Goal: Entertainment & Leisure: Browse casually

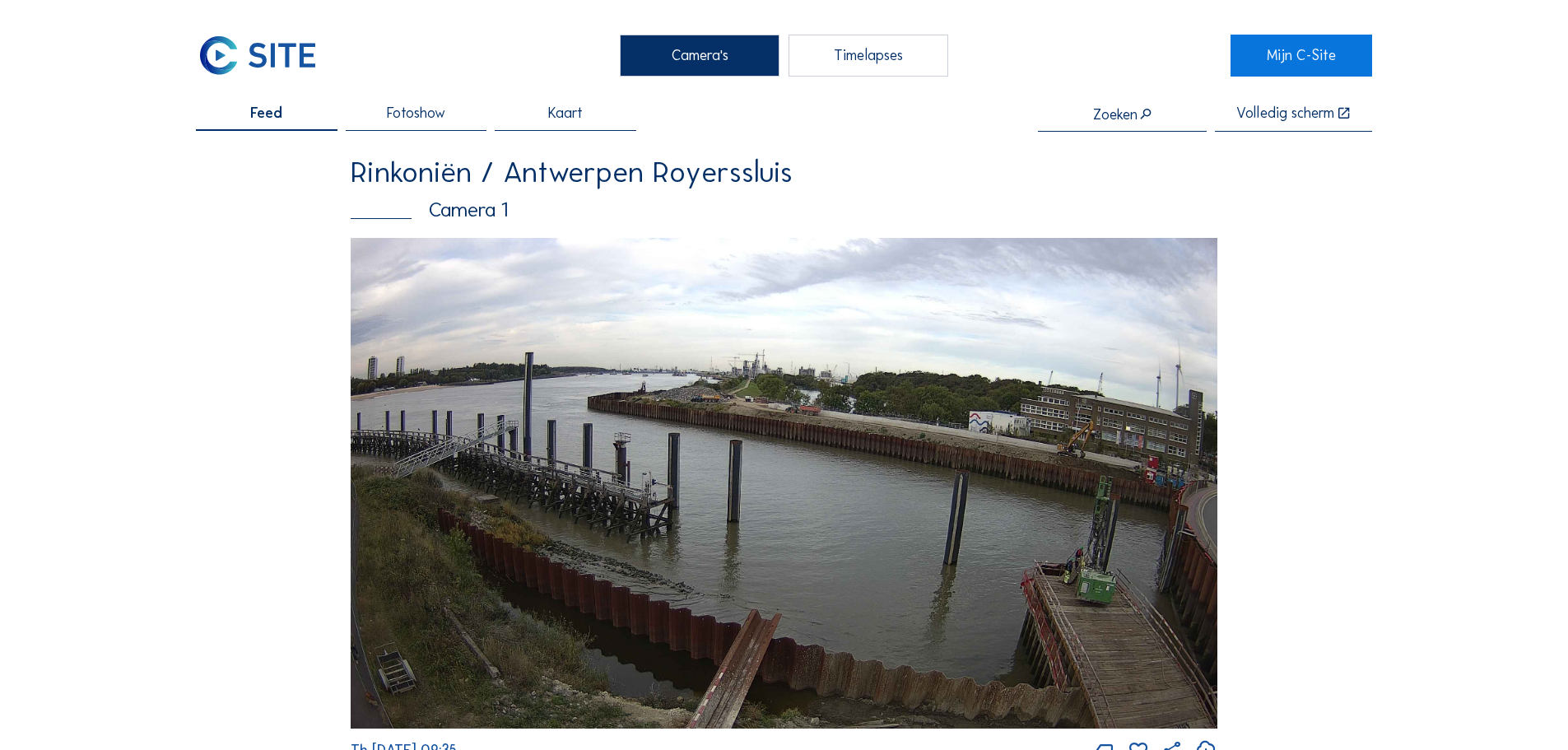
scroll to position [1976, 0]
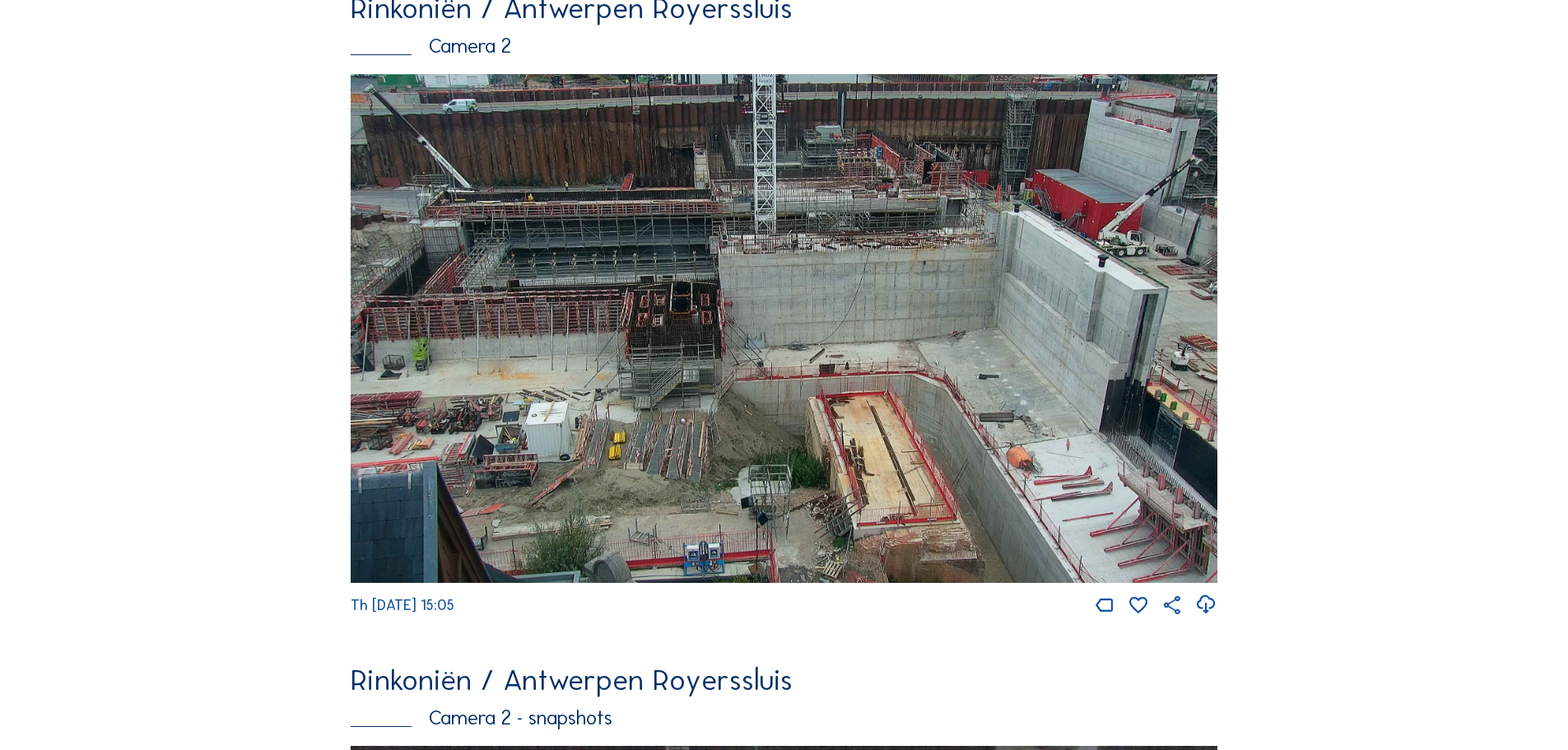
scroll to position [164, 0]
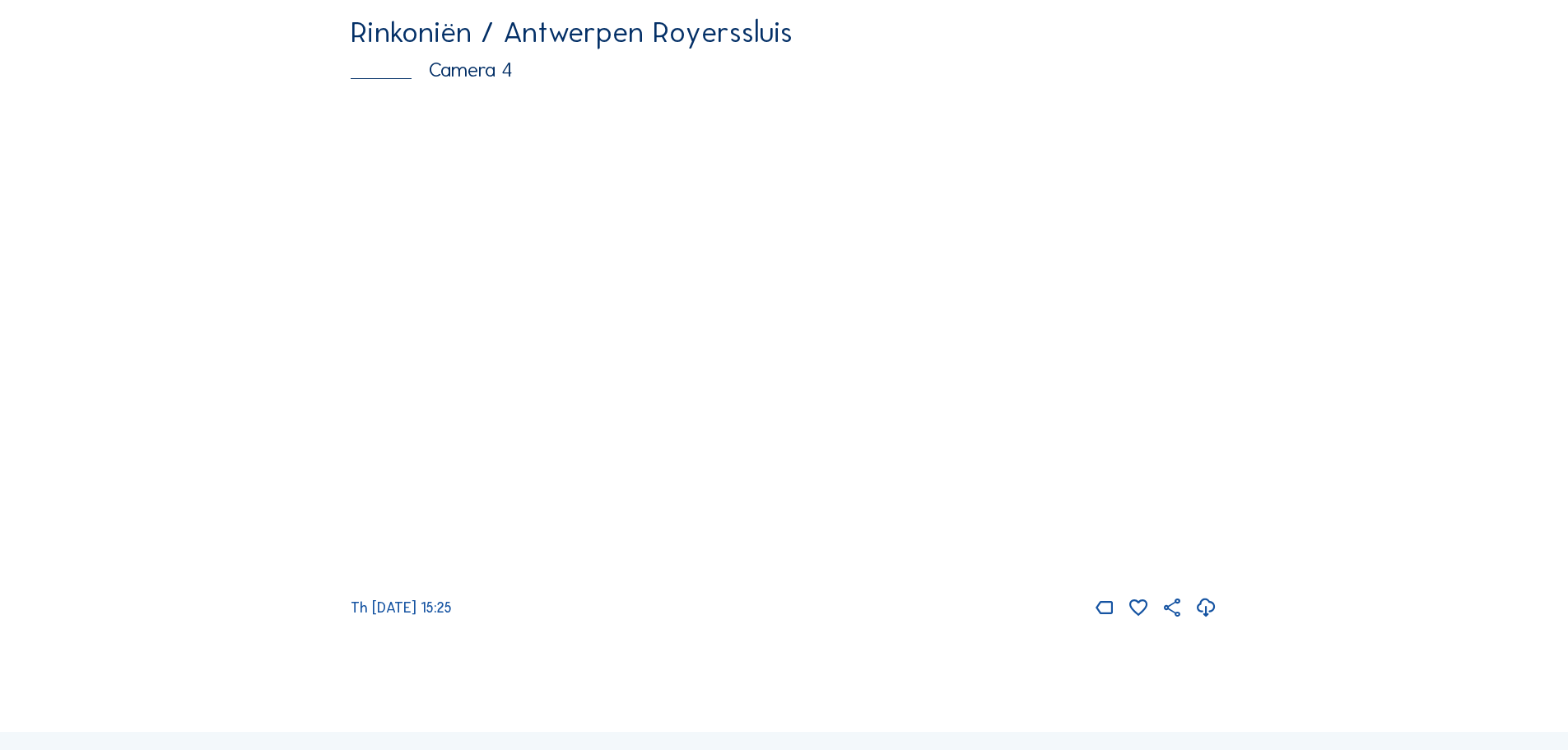
scroll to position [2800, 0]
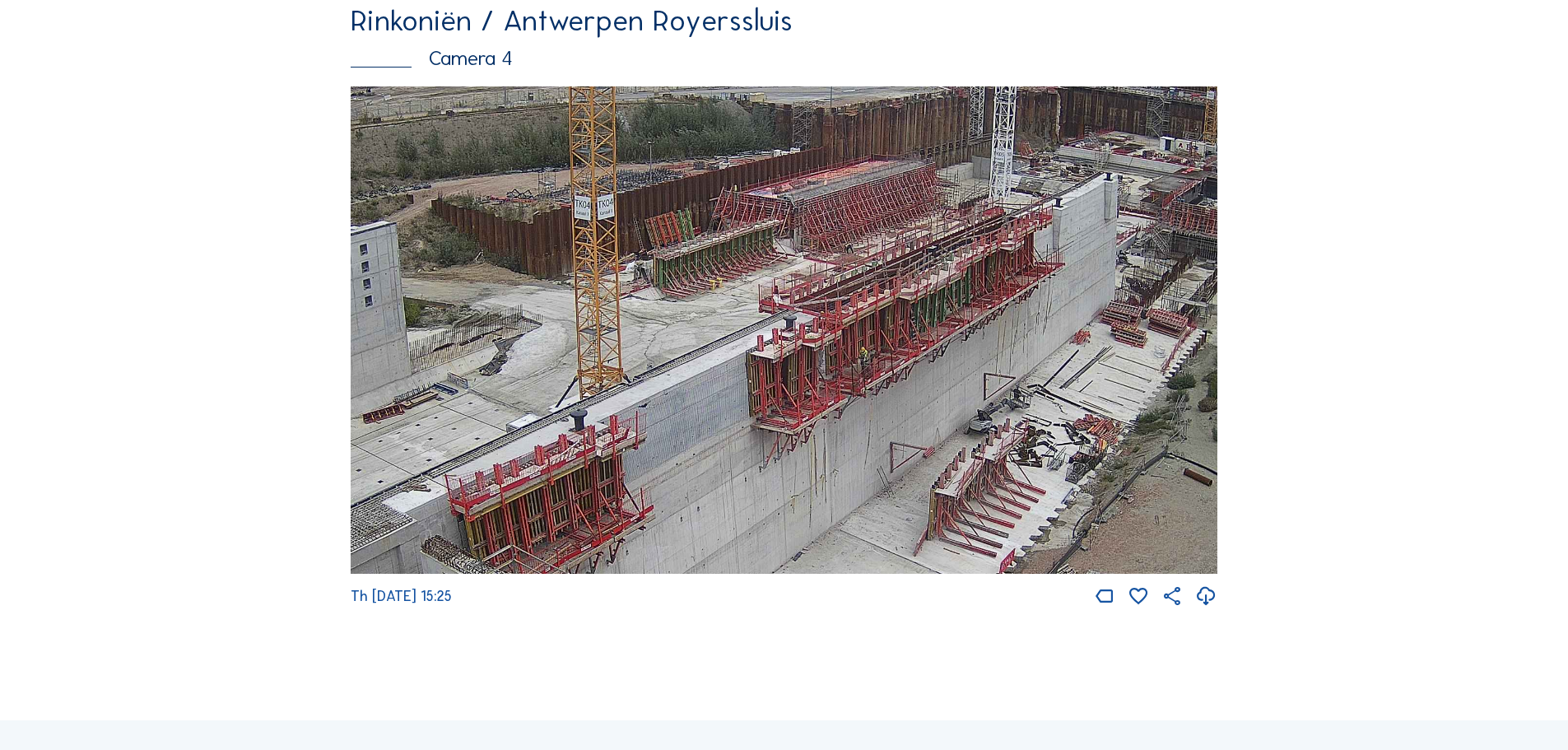
drag, startPoint x: 912, startPoint y: 417, endPoint x: 906, endPoint y: 442, distance: 25.7
click at [906, 442] on img at bounding box center [784, 330] width 867 height 488
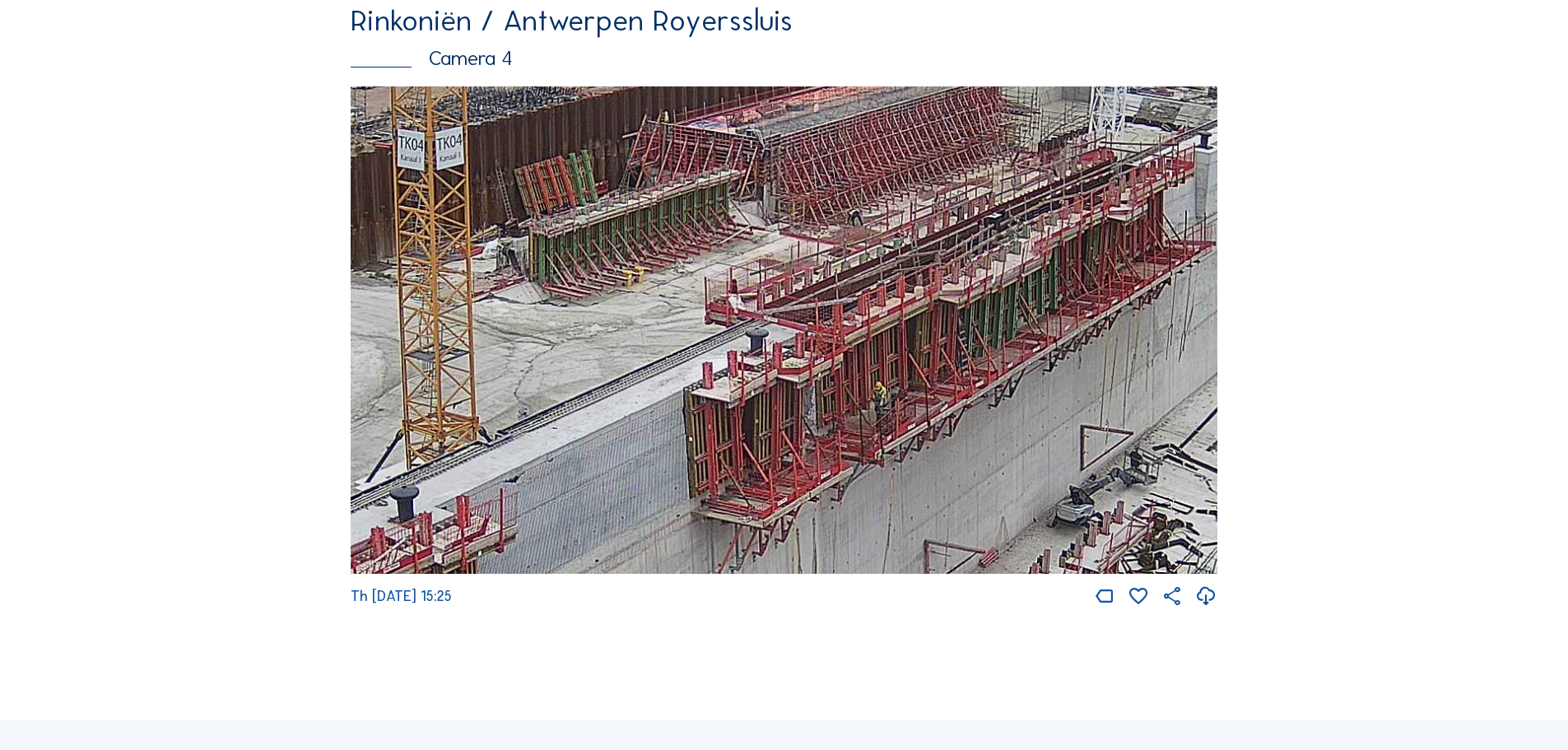
drag, startPoint x: 1083, startPoint y: 308, endPoint x: 846, endPoint y: 381, distance: 248.0
click at [846, 381] on img at bounding box center [784, 330] width 867 height 488
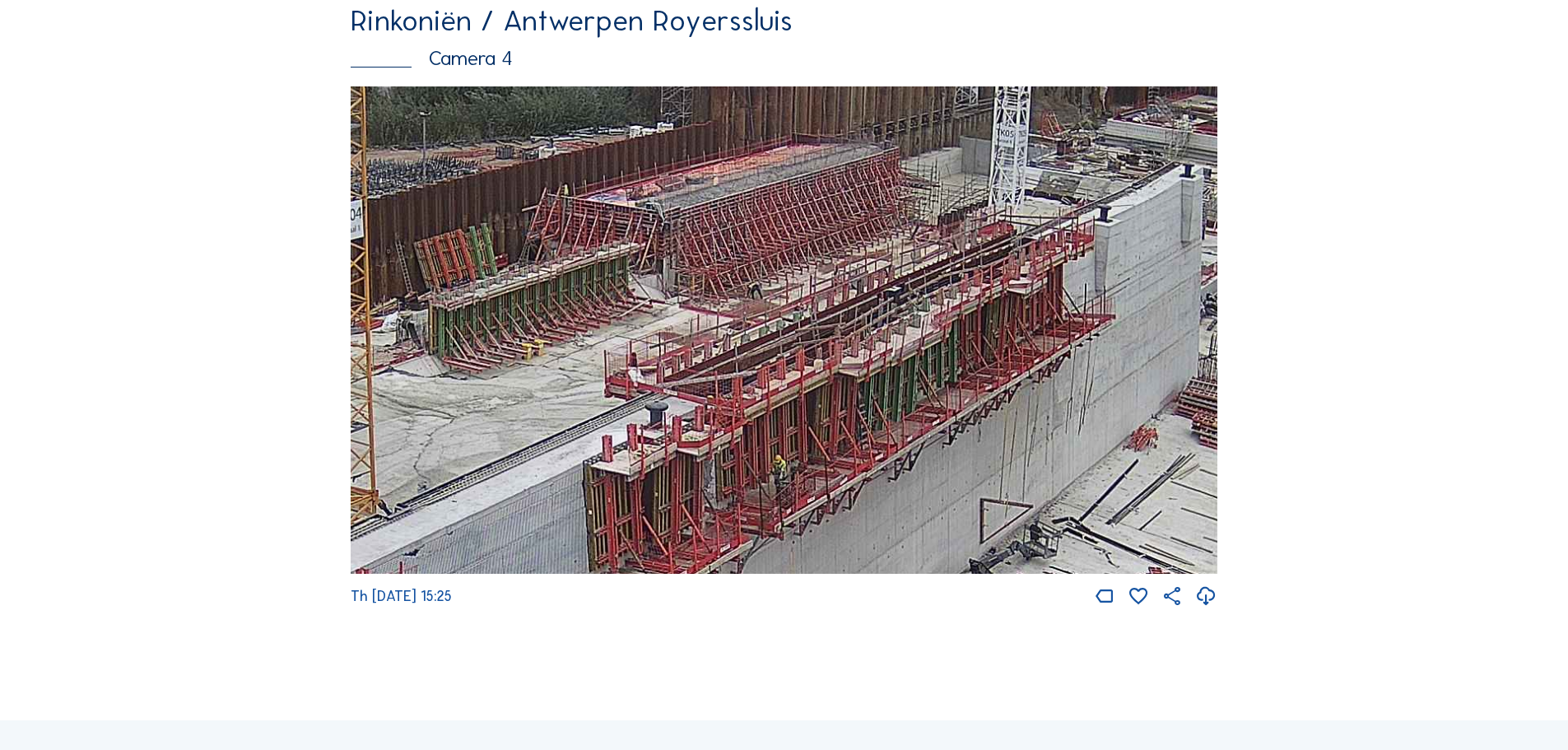
drag, startPoint x: 1107, startPoint y: 269, endPoint x: 1007, endPoint y: 342, distance: 123.8
click at [1007, 342] on img at bounding box center [784, 330] width 867 height 488
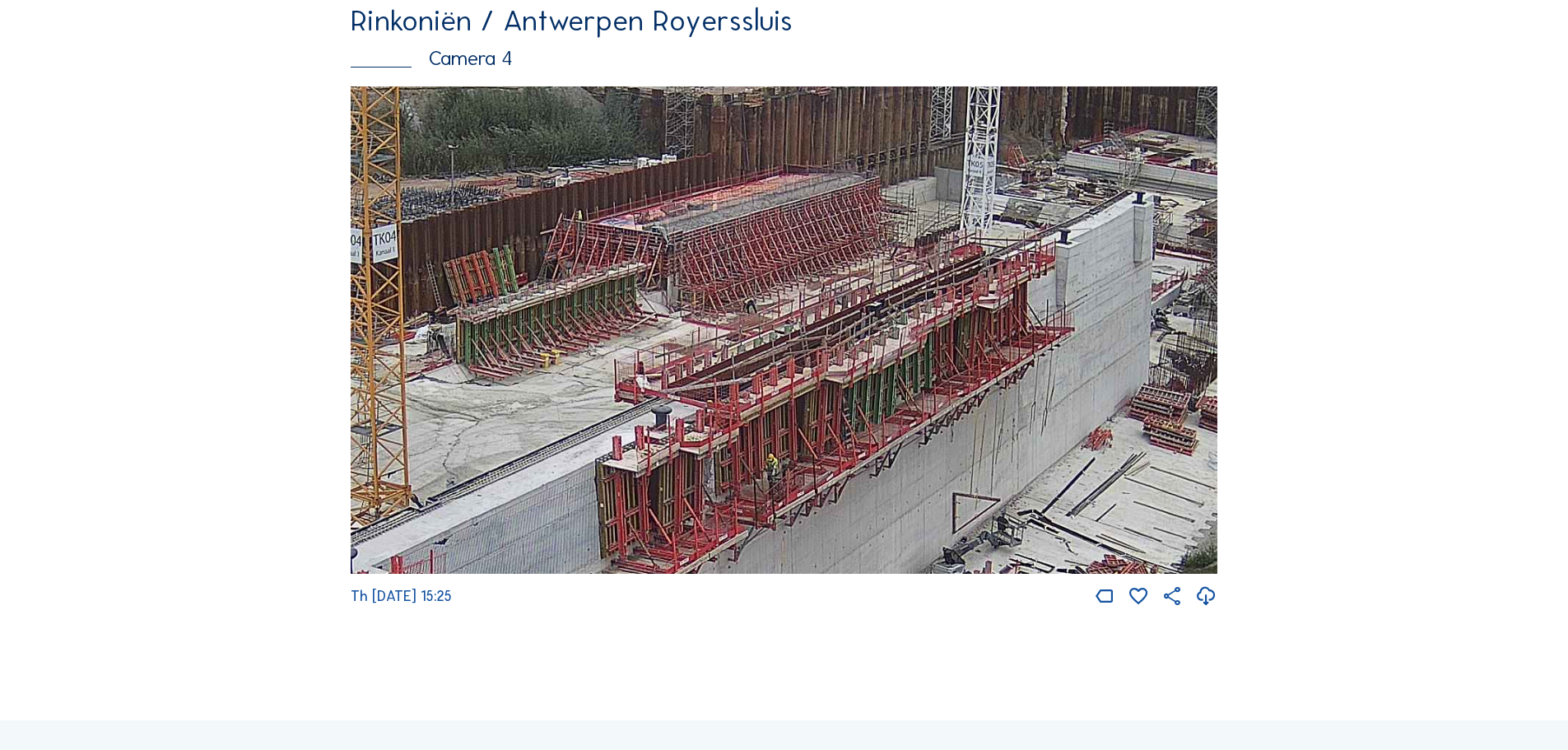
drag, startPoint x: 1114, startPoint y: 332, endPoint x: 1096, endPoint y: 337, distance: 18.7
click at [1096, 337] on img at bounding box center [784, 330] width 867 height 488
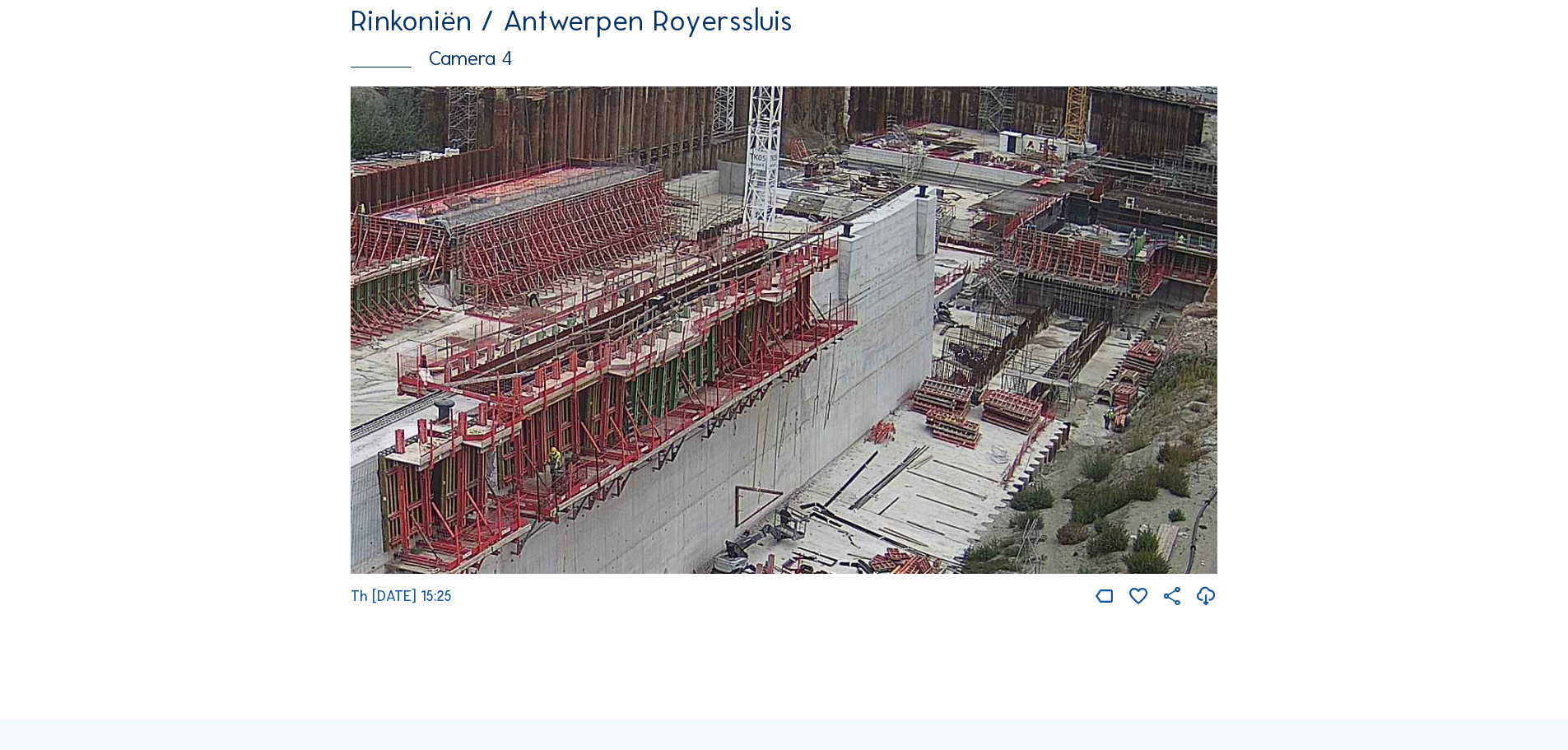
drag, startPoint x: 1104, startPoint y: 333, endPoint x: 887, endPoint y: 327, distance: 217.1
click at [887, 327] on img at bounding box center [784, 330] width 867 height 488
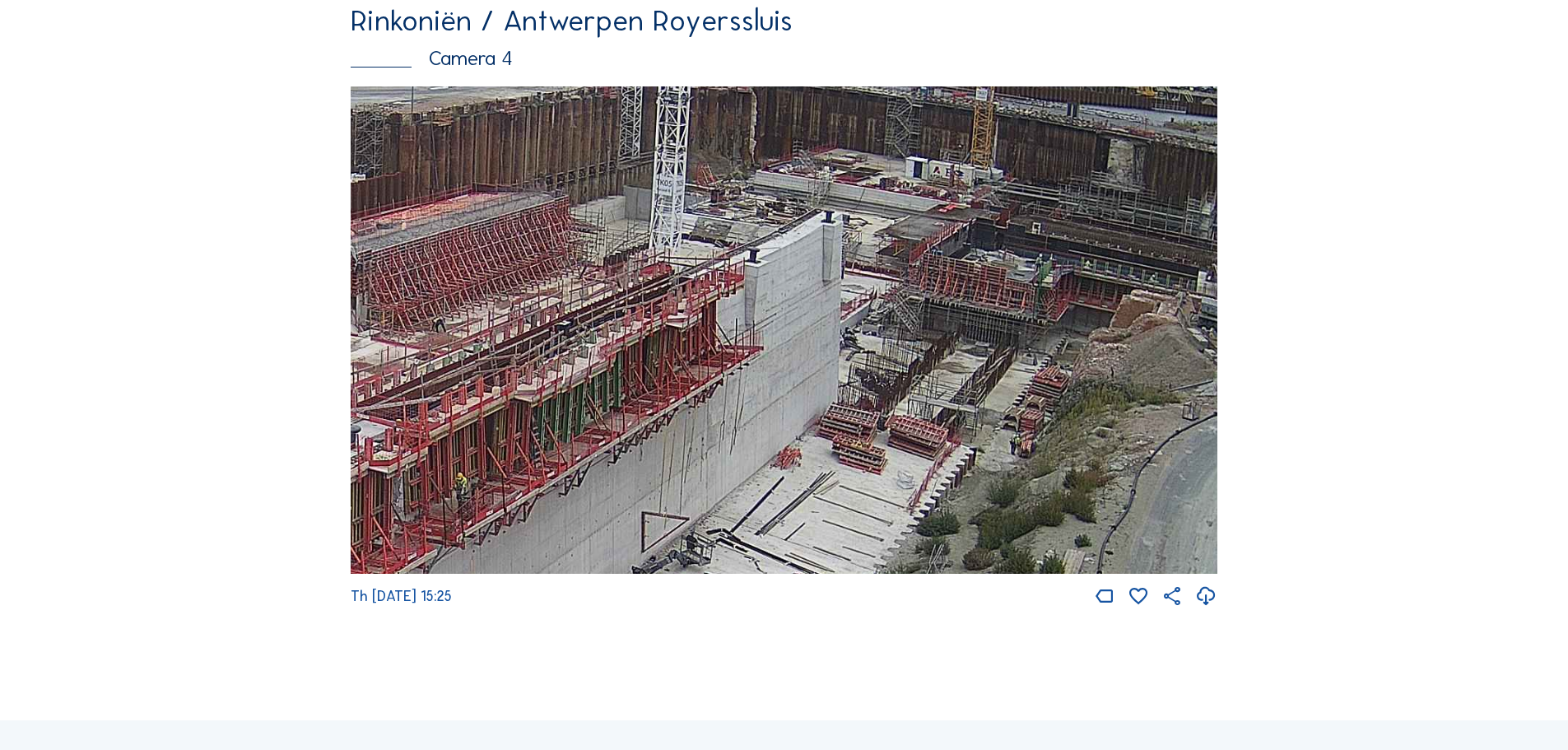
drag, startPoint x: 1022, startPoint y: 419, endPoint x: 929, endPoint y: 444, distance: 96.3
click at [929, 444] on img at bounding box center [784, 330] width 867 height 488
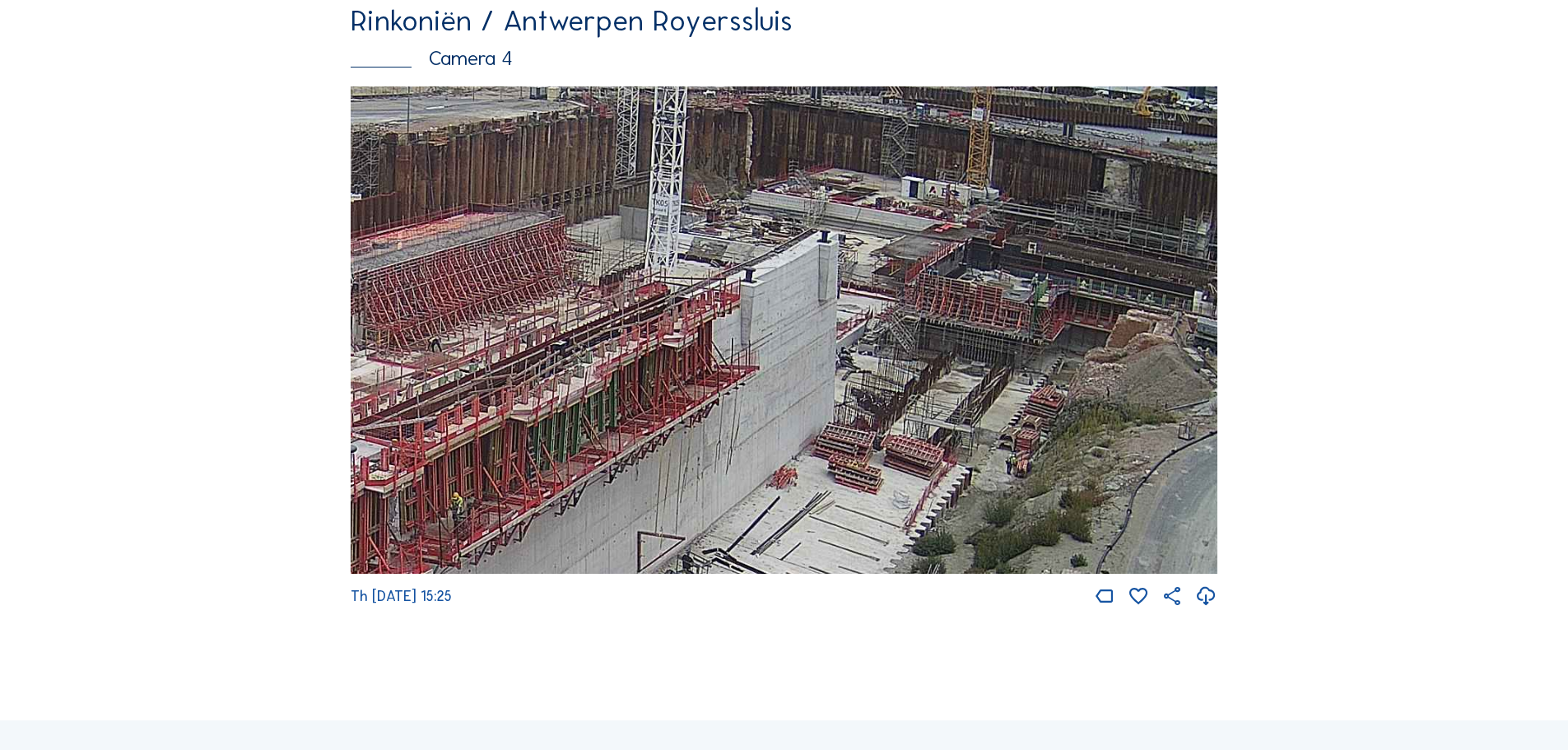
drag, startPoint x: 982, startPoint y: 231, endPoint x: 977, endPoint y: 251, distance: 20.6
click at [977, 251] on img at bounding box center [784, 330] width 867 height 488
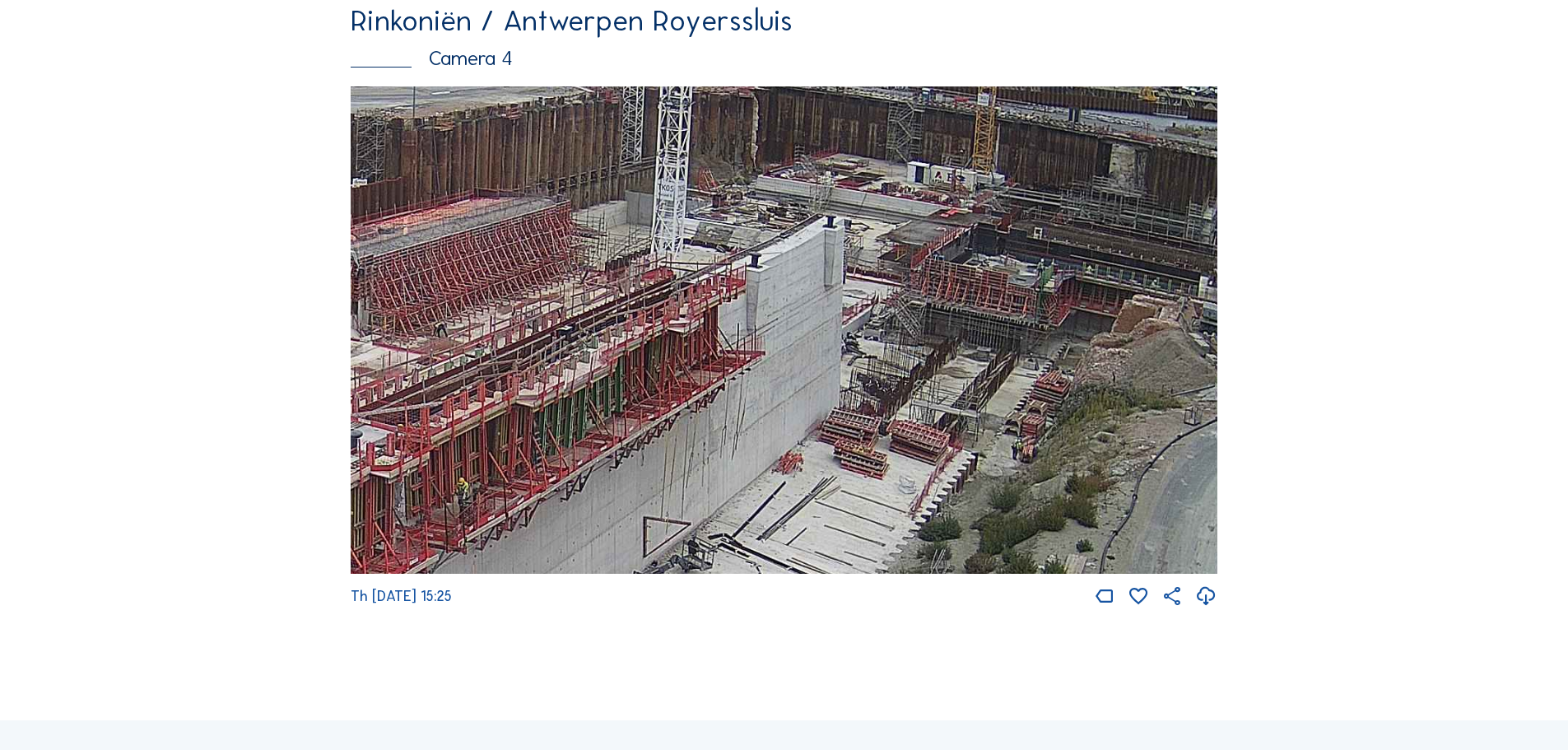
drag, startPoint x: 976, startPoint y: 428, endPoint x: 1006, endPoint y: 360, distance: 74.3
click at [1006, 360] on img at bounding box center [784, 330] width 867 height 488
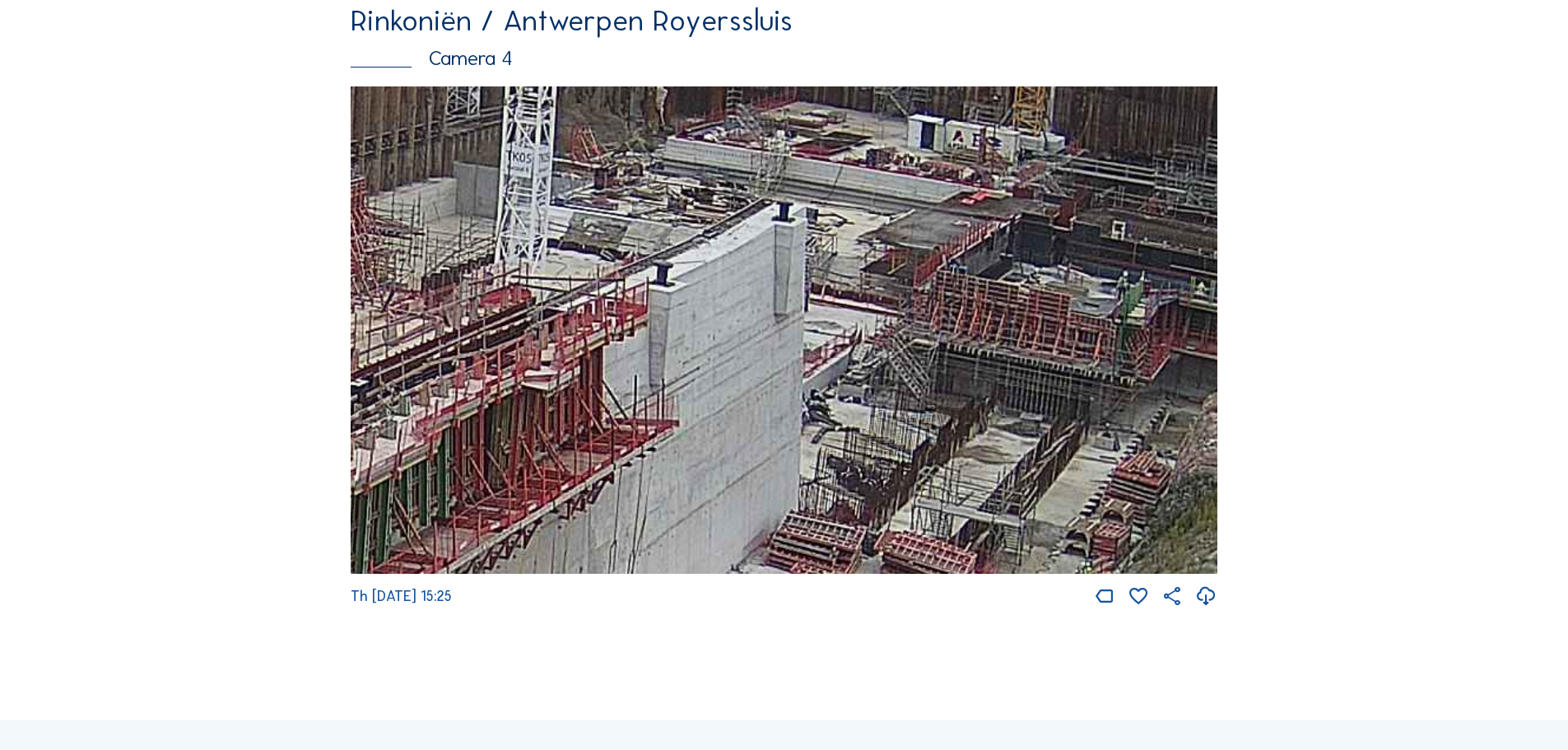
drag, startPoint x: 926, startPoint y: 421, endPoint x: 956, endPoint y: 525, distance: 108.2
click at [956, 525] on img at bounding box center [784, 330] width 867 height 488
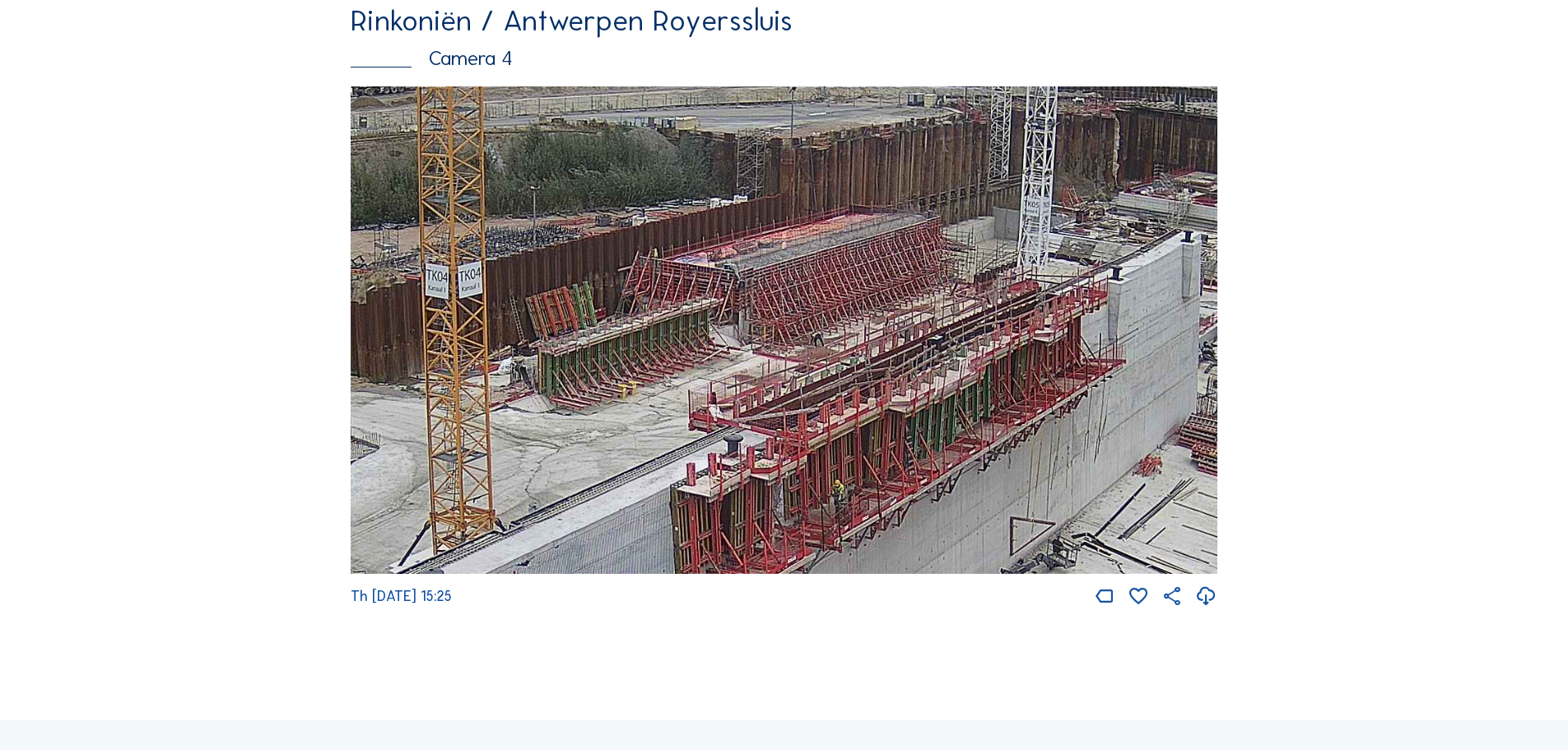
drag, startPoint x: 688, startPoint y: 395, endPoint x: 1008, endPoint y: 402, distance: 320.1
click at [1008, 402] on img at bounding box center [784, 330] width 867 height 488
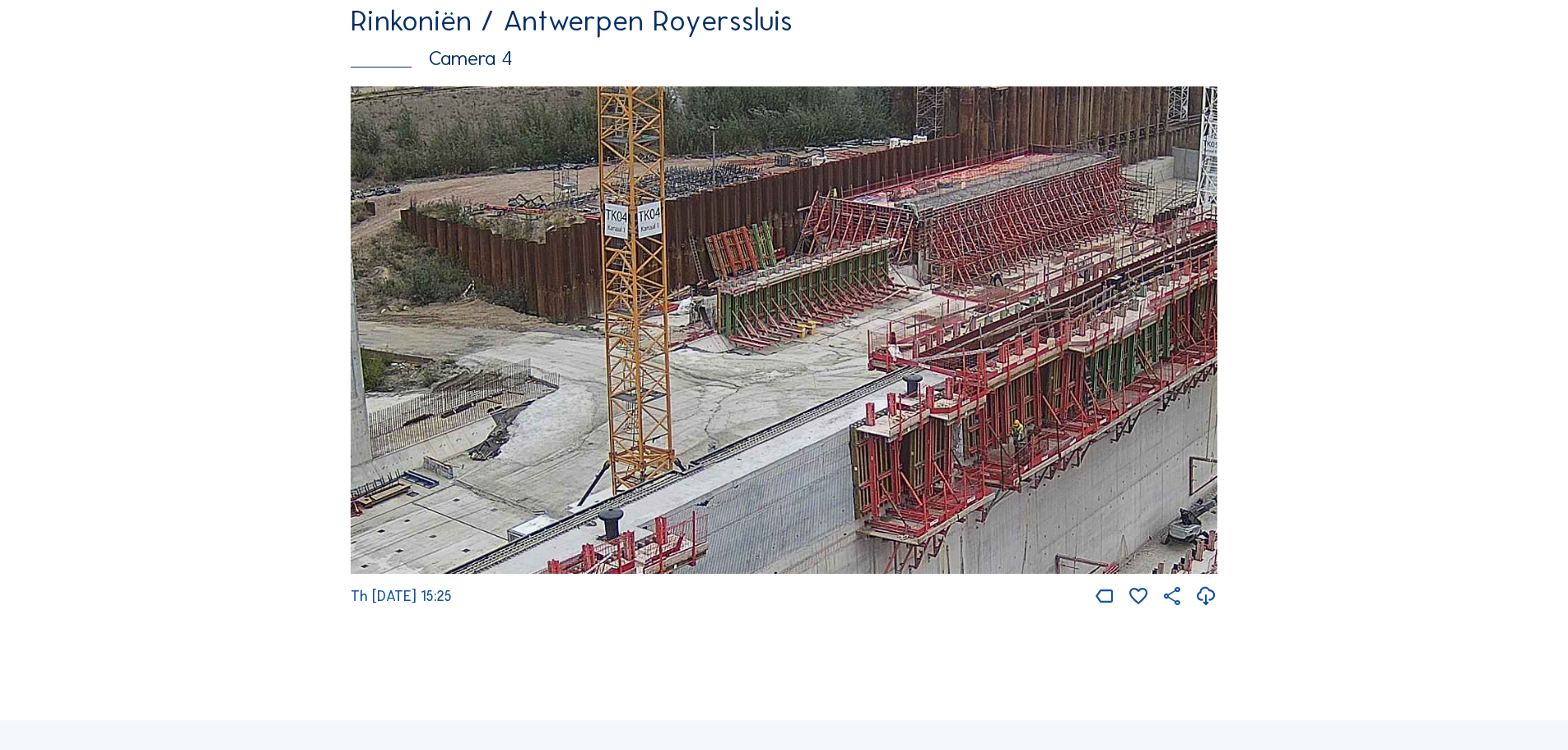
drag, startPoint x: 526, startPoint y: 336, endPoint x: 1060, endPoint y: 98, distance: 584.6
click at [1060, 98] on div "Rinkoniën / Antwerpen Royerssluis Camera 4 Th 25 Sep 2025 15:25" at bounding box center [784, 307] width 867 height 603
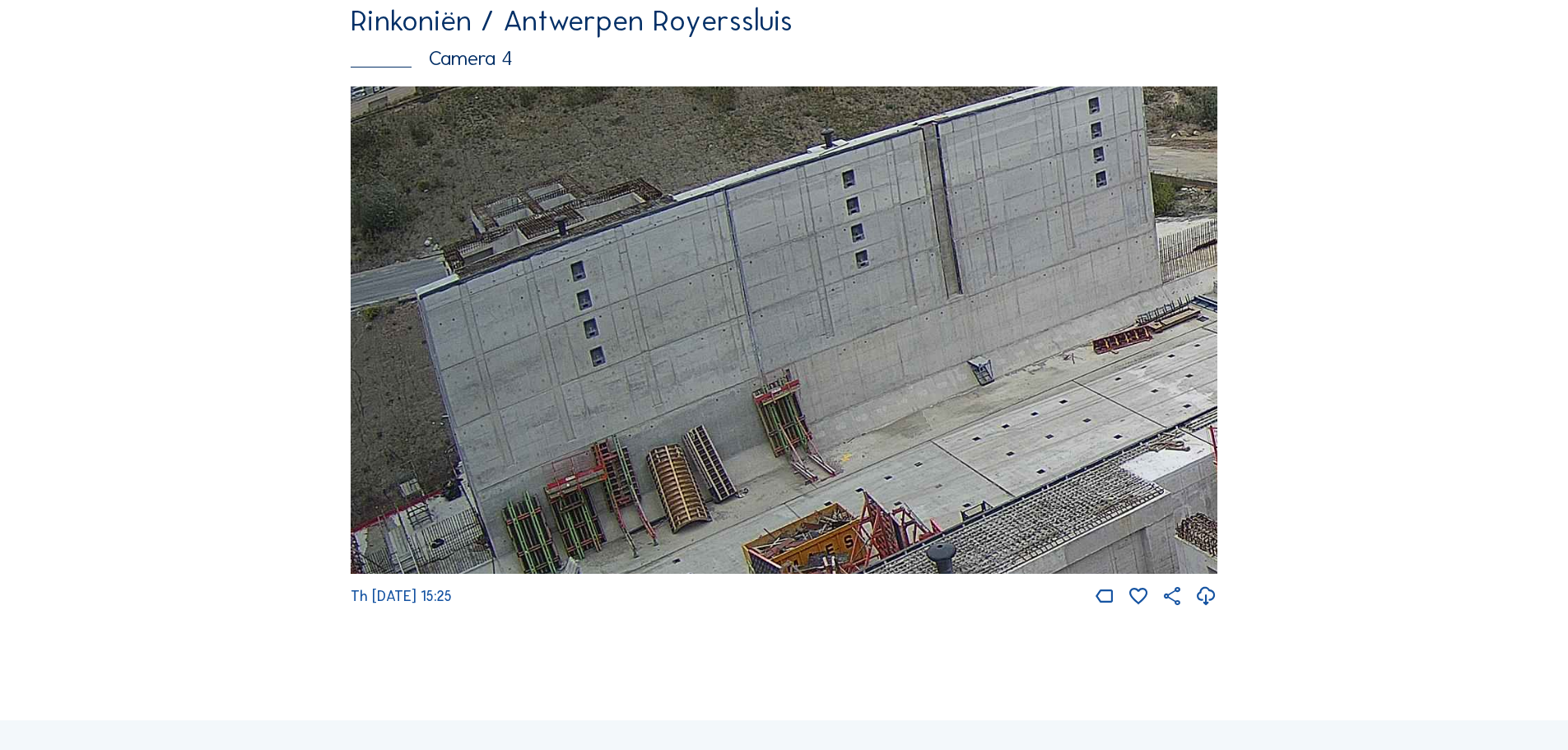
drag, startPoint x: 591, startPoint y: 455, endPoint x: 1279, endPoint y: 458, distance: 688.0
drag, startPoint x: 817, startPoint y: 397, endPoint x: 1117, endPoint y: 47, distance: 461.0
click at [1116, 48] on div "Rinkoniën / Antwerpen Royerssluis Camera 4 Th 25 Sep 2025 15:25" at bounding box center [784, 307] width 867 height 603
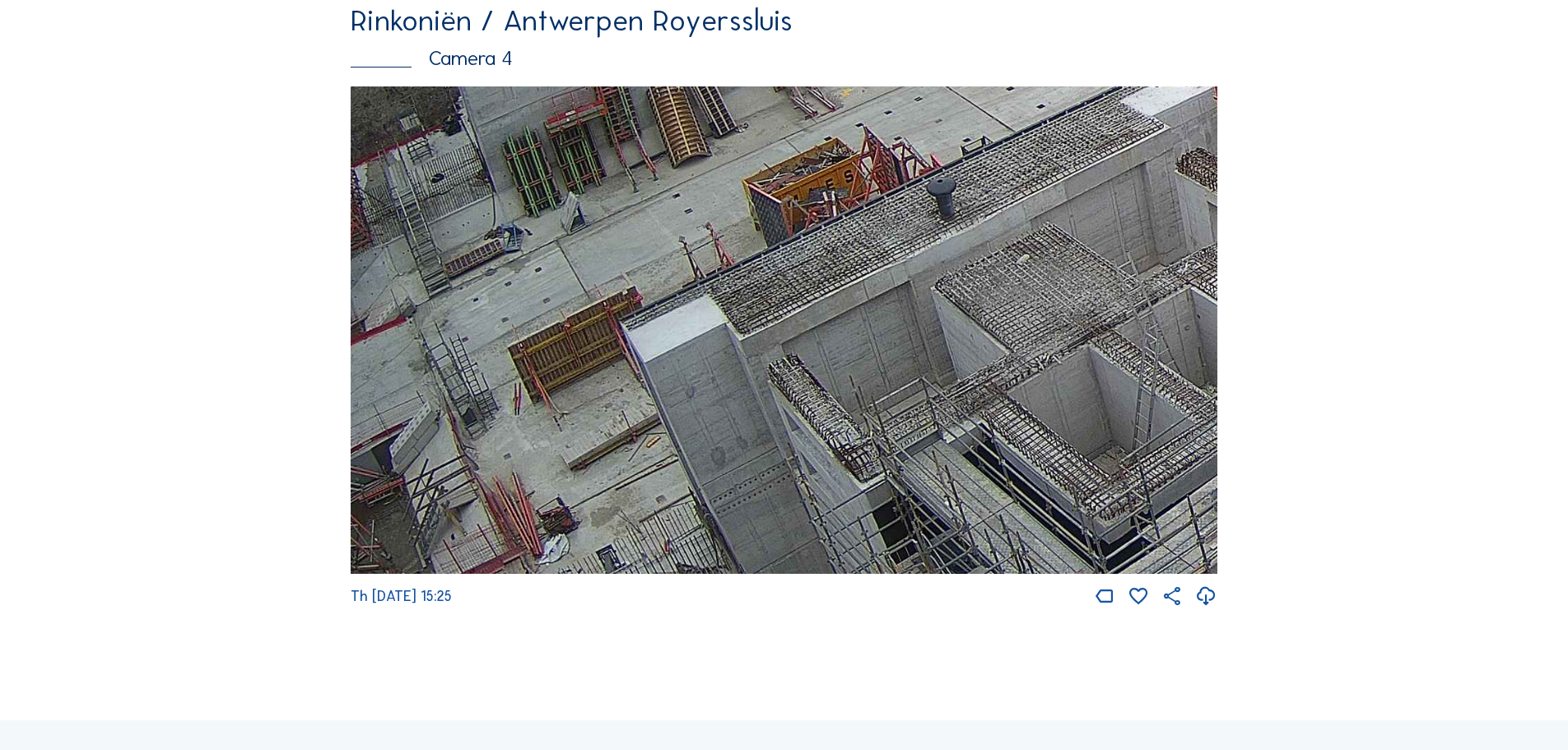
drag, startPoint x: 684, startPoint y: 471, endPoint x: 912, endPoint y: 158, distance: 387.2
click at [912, 158] on img at bounding box center [784, 330] width 867 height 488
